Goal: Use online tool/utility

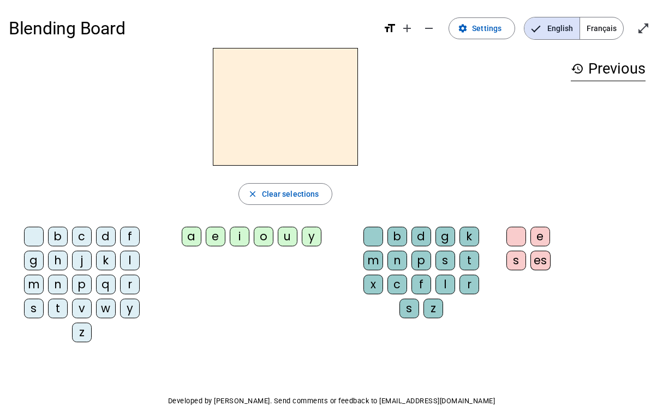
click at [36, 287] on div "m" at bounding box center [34, 285] width 20 height 20
click at [196, 238] on div "a" at bounding box center [192, 237] width 20 height 20
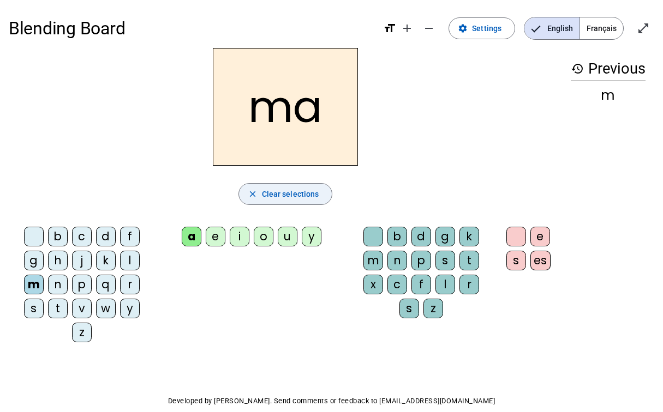
click at [282, 200] on span "Clear selections" at bounding box center [290, 194] width 57 height 13
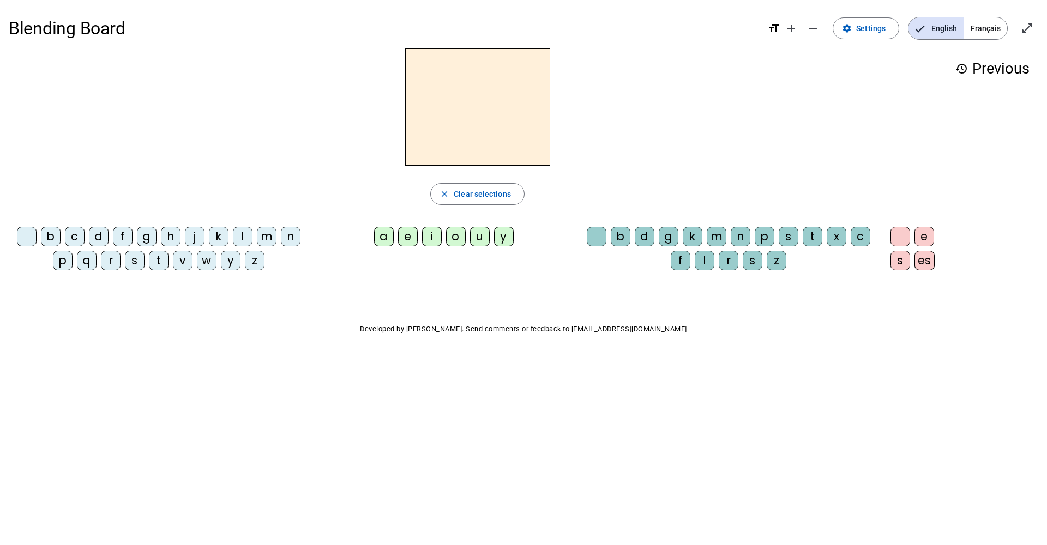
click at [263, 238] on div "m" at bounding box center [267, 237] width 20 height 20
click at [382, 239] on div "a" at bounding box center [384, 237] width 20 height 20
click at [477, 193] on span "Clear selections" at bounding box center [482, 194] width 57 height 13
click at [242, 239] on div "l" at bounding box center [243, 237] width 20 height 20
click at [387, 242] on div "a" at bounding box center [384, 237] width 20 height 20
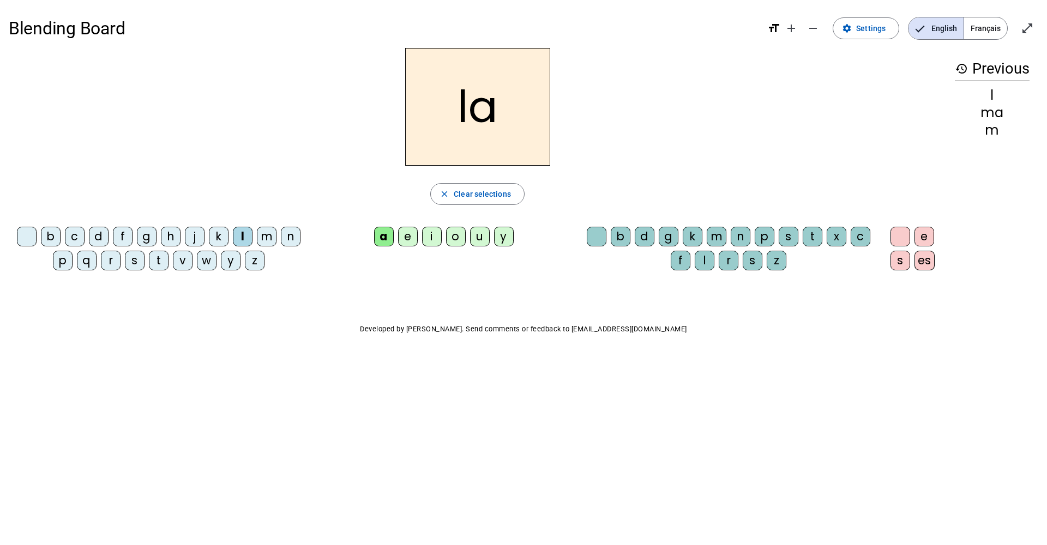
click at [158, 262] on div "t" at bounding box center [159, 261] width 20 height 20
click at [132, 261] on div "s" at bounding box center [135, 261] width 20 height 20
click at [99, 242] on div "d" at bounding box center [99, 237] width 20 height 20
click at [242, 241] on div "l" at bounding box center [243, 237] width 20 height 20
click at [405, 239] on div "e" at bounding box center [408, 237] width 20 height 20
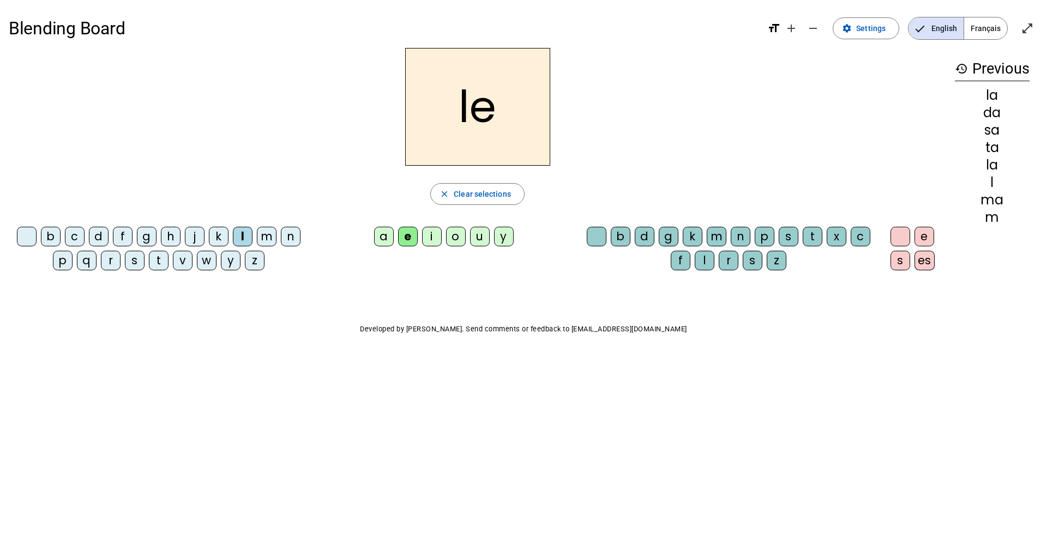
click at [102, 238] on div "d" at bounding box center [99, 237] width 20 height 20
drag, startPoint x: 483, startPoint y: 239, endPoint x: 484, endPoint y: 249, distance: 9.4
click at [483, 241] on div "u" at bounding box center [480, 237] width 20 height 20
click at [164, 265] on div "t" at bounding box center [159, 261] width 20 height 20
click at [387, 241] on div "a" at bounding box center [384, 237] width 20 height 20
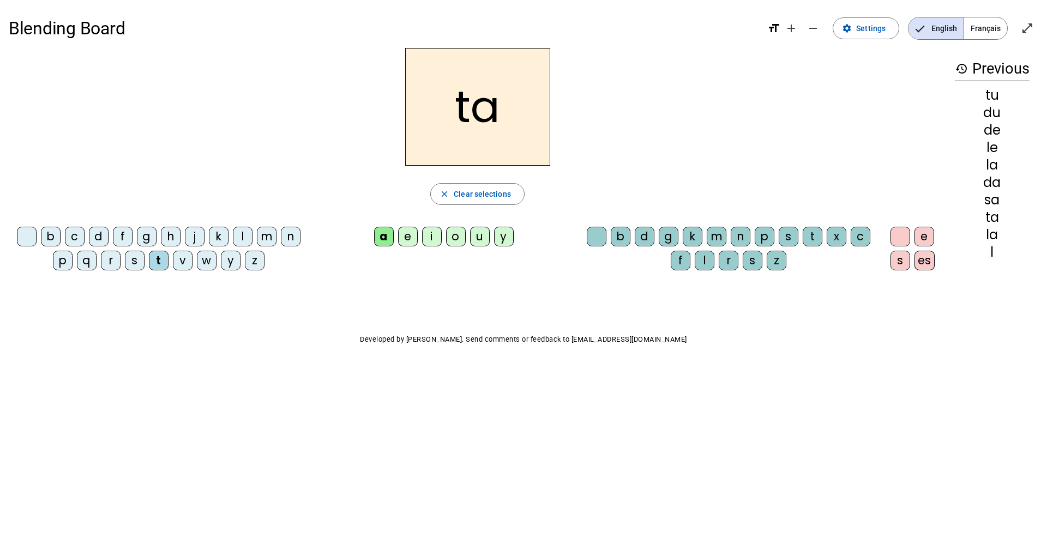
click at [413, 238] on div "e" at bounding box center [408, 237] width 20 height 20
click at [267, 235] on div "m" at bounding box center [267, 237] width 20 height 20
